Goal: Check status

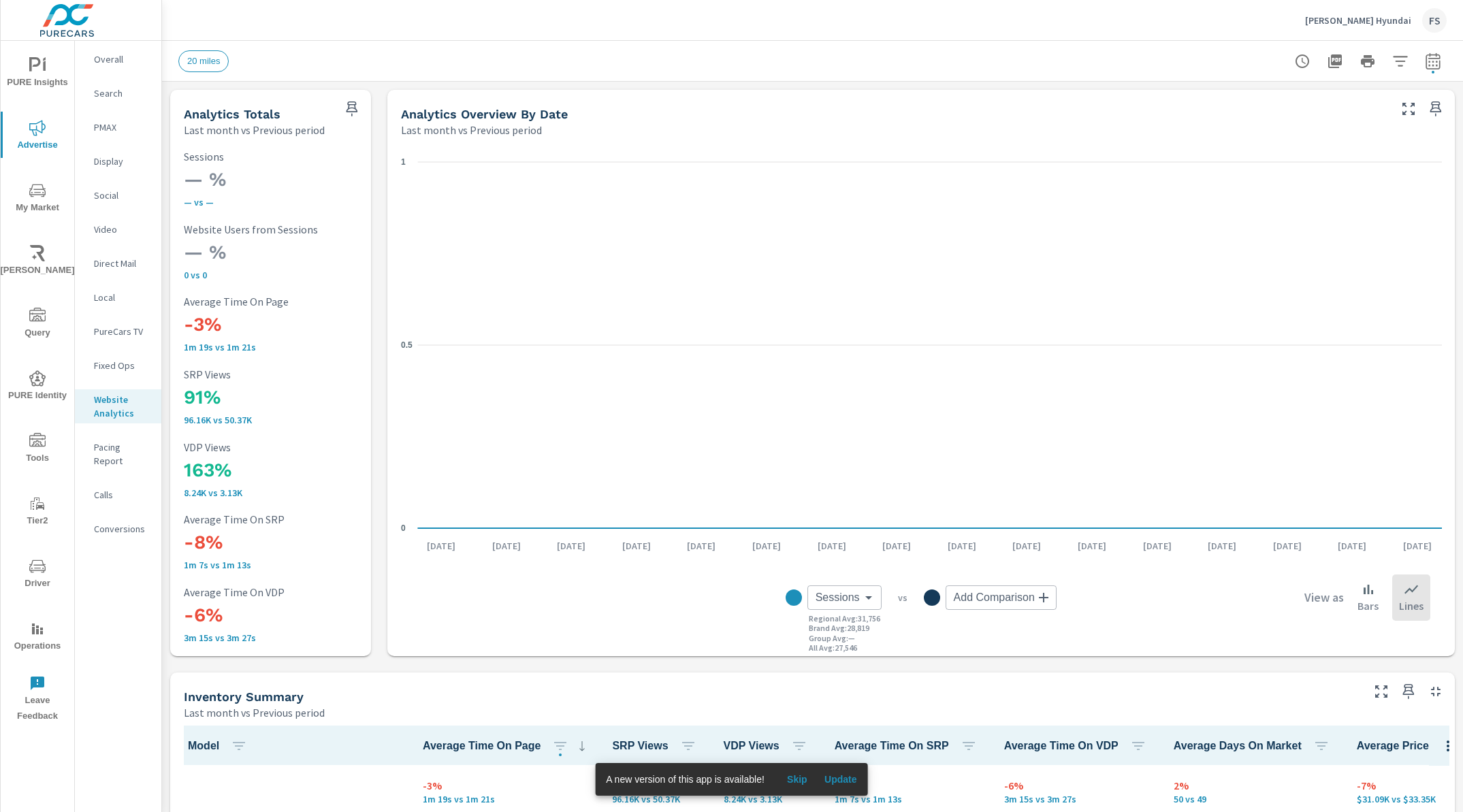
scroll to position [1, 0]
drag, startPoint x: 619, startPoint y: 392, endPoint x: 556, endPoint y: 405, distance: 64.3
click at [556, 405] on icon "0 0.5 1" at bounding box center [921, 345] width 1041 height 388
drag, startPoint x: 62, startPoint y: 536, endPoint x: -20, endPoint y: 535, distance: 82.0
click at [0, 535] on html "PURE Insights Advertise My Market [PERSON_NAME] Query PURE Identity Tools Tier2…" at bounding box center [731, 406] width 1463 height 812
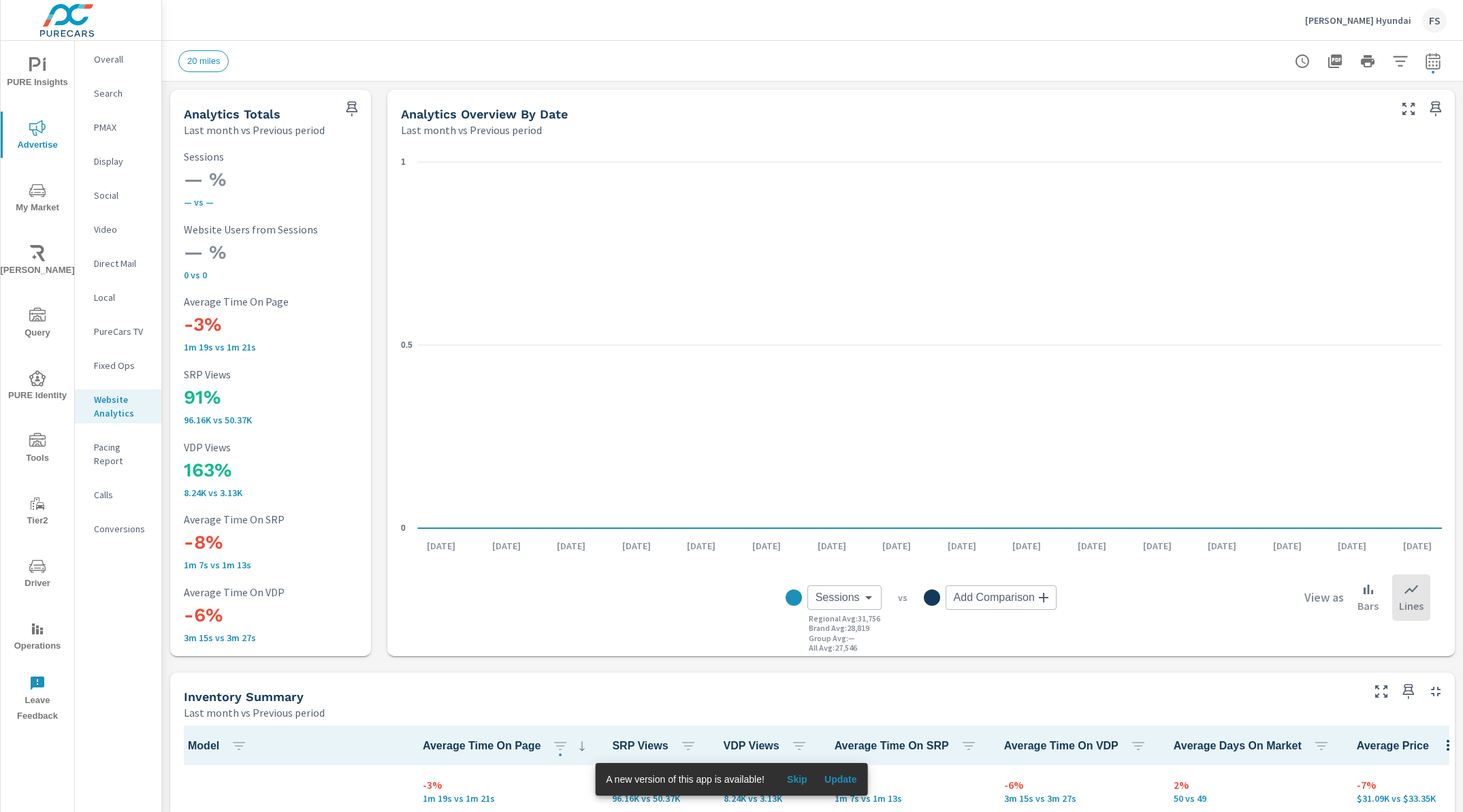
click at [897, 67] on div "20 miles" at bounding box center [717, 61] width 1078 height 21
drag, startPoint x: 753, startPoint y: 115, endPoint x: 755, endPoint y: 103, distance: 12.2
click at [755, 103] on div "Analytics Overview By Date Last month vs Previous period" at bounding box center [890, 114] width 1005 height 48
click at [840, 778] on span "Update" at bounding box center [840, 778] width 33 height 12
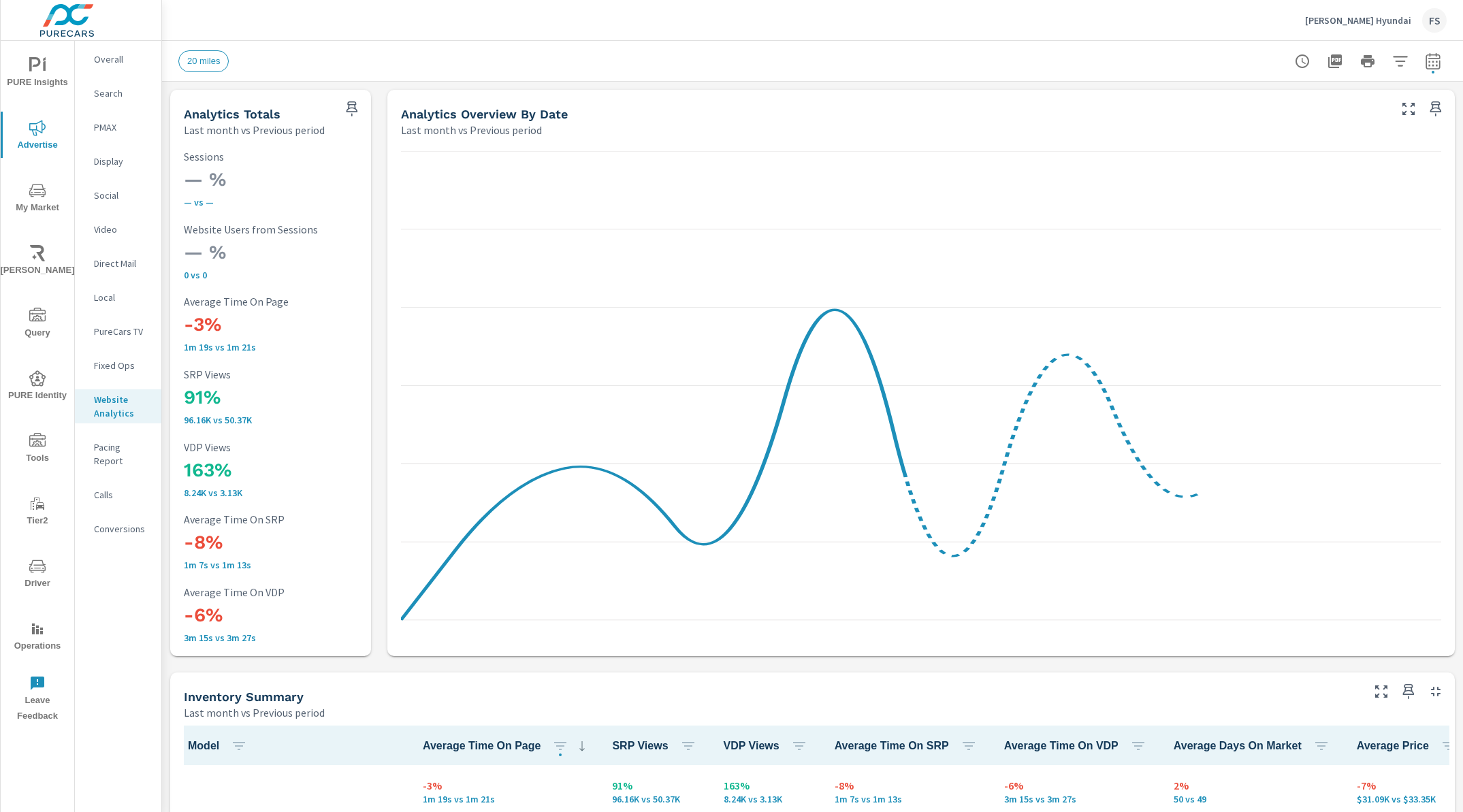
scroll to position [1, 0]
